Goal: Task Accomplishment & Management: Use online tool/utility

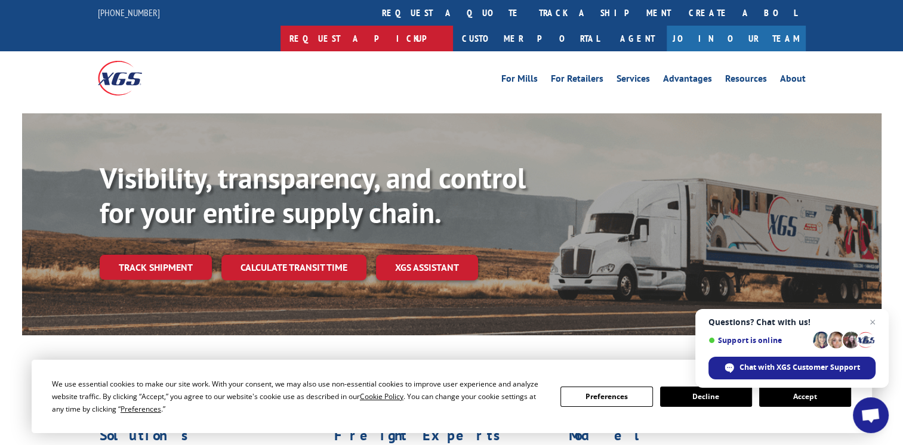
click at [453, 26] on link "Request a pickup" at bounding box center [367, 39] width 172 height 26
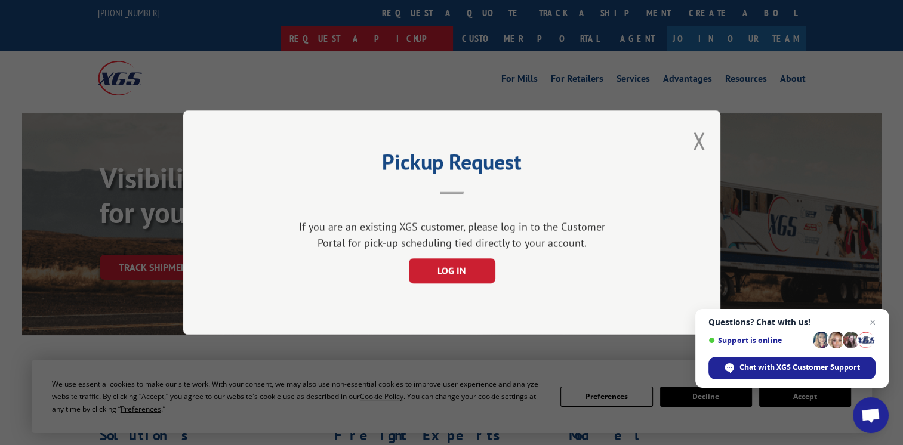
click at [557, 9] on div "Pickup Request If you are an existing XGS customer, please log in to the Custom…" at bounding box center [451, 222] width 903 height 445
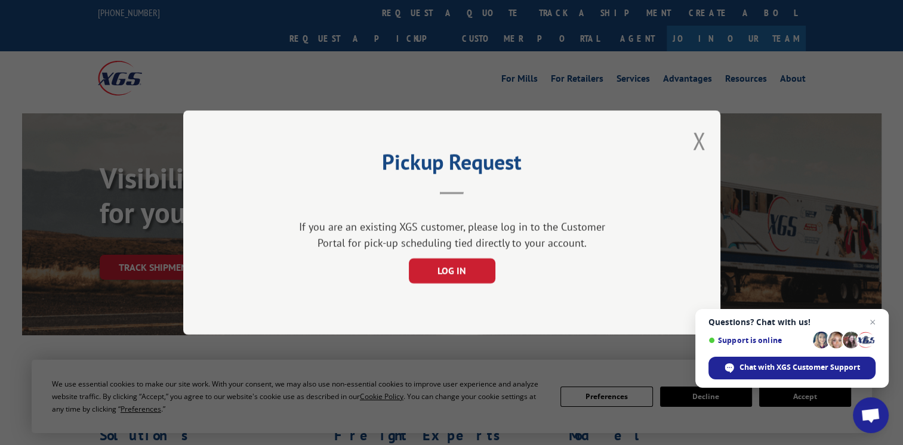
click at [705, 140] on div "Pickup Request If you are an existing XGS customer, please log in to the Custom…" at bounding box center [451, 222] width 537 height 224
click at [702, 146] on button "Close modal" at bounding box center [698, 141] width 13 height 32
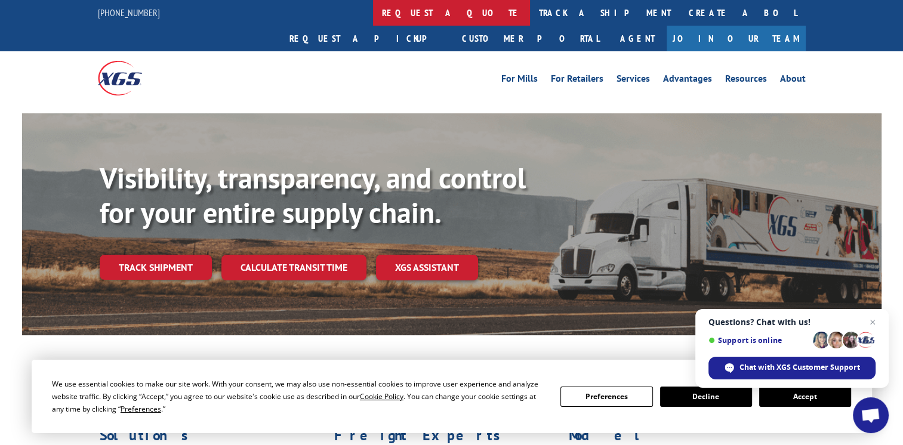
click at [373, 18] on link "request a quote" at bounding box center [451, 13] width 157 height 26
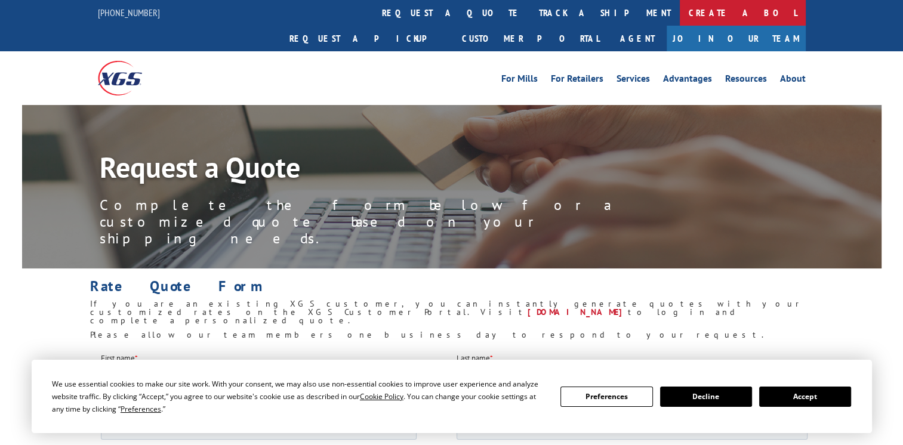
click at [680, 13] on link "Create a BOL" at bounding box center [743, 13] width 126 height 26
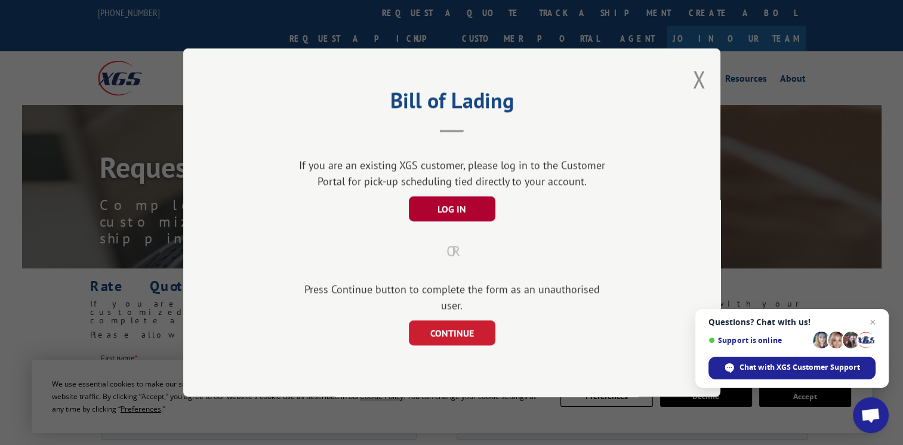
click at [431, 215] on button "LOG IN" at bounding box center [451, 208] width 87 height 25
